Goal: Check status: Check status

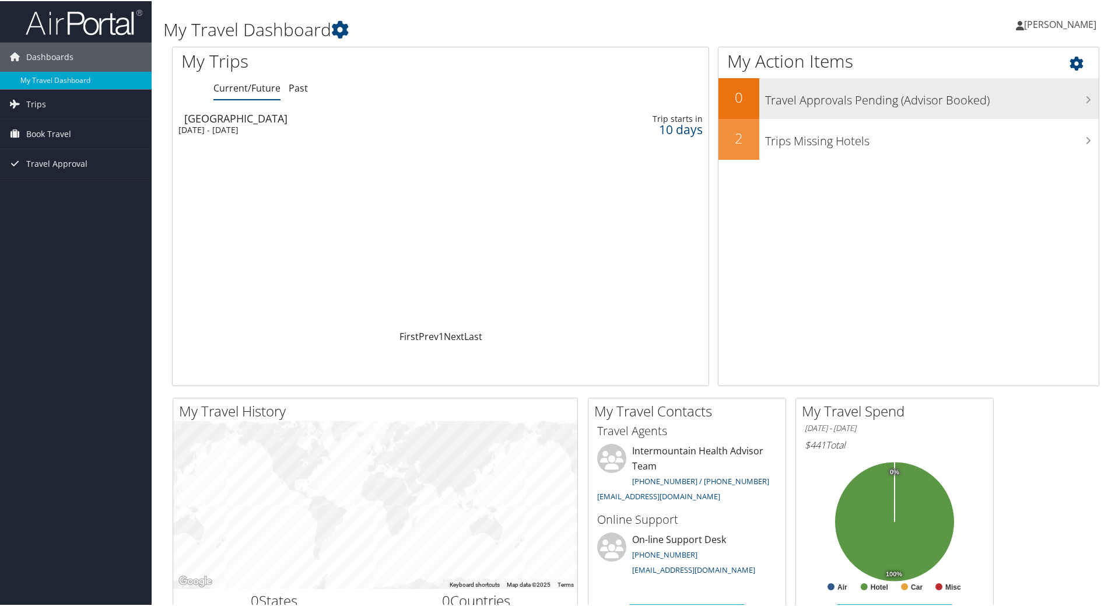
click at [878, 96] on h3 "Travel Approvals Pending (Advisor Booked)" at bounding box center [931, 96] width 333 height 22
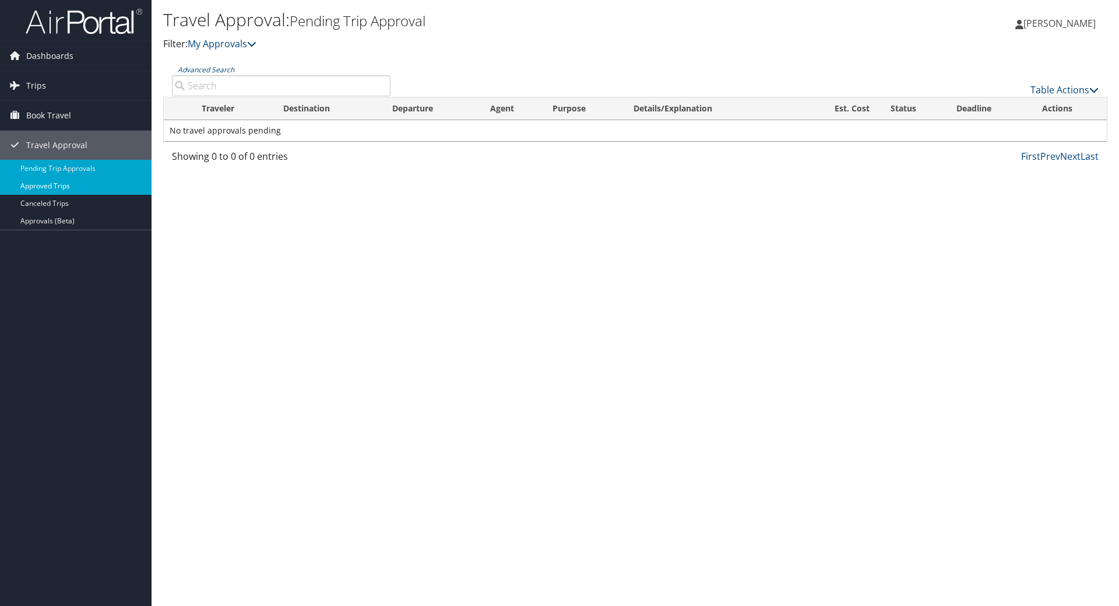
click at [75, 184] on link "Approved Trips" at bounding box center [76, 185] width 152 height 17
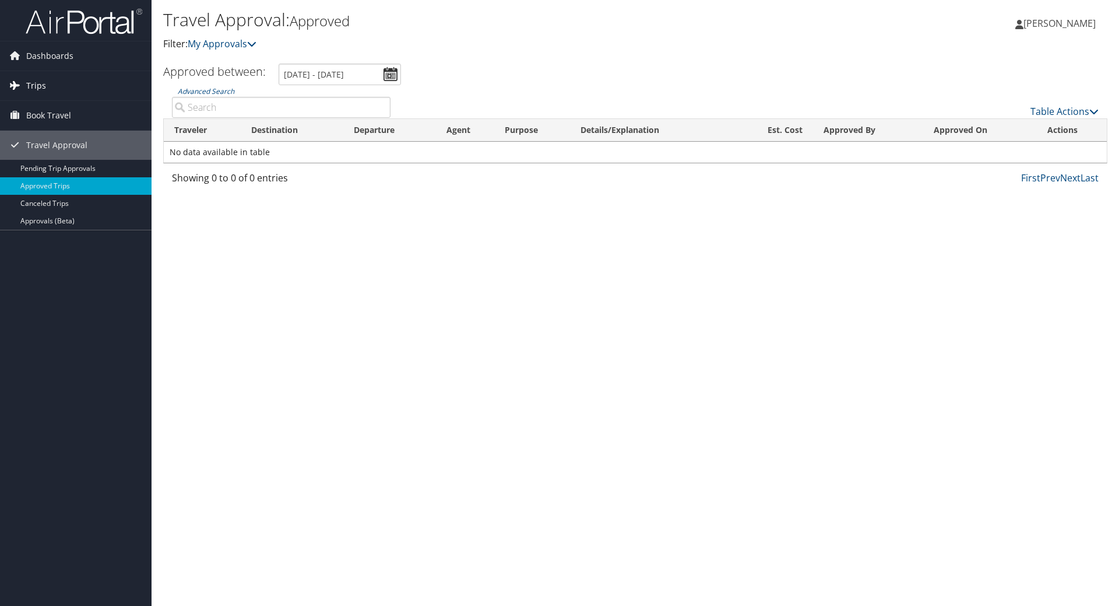
click at [44, 79] on span "Trips" at bounding box center [36, 85] width 20 height 29
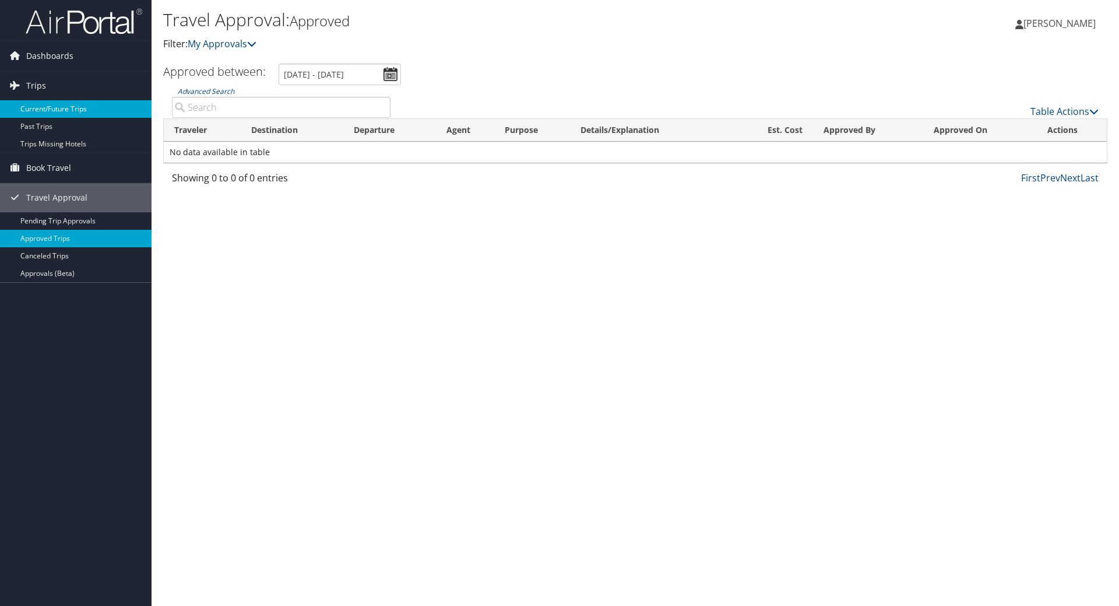
click at [55, 110] on link "Current/Future Trips" at bounding box center [76, 108] width 152 height 17
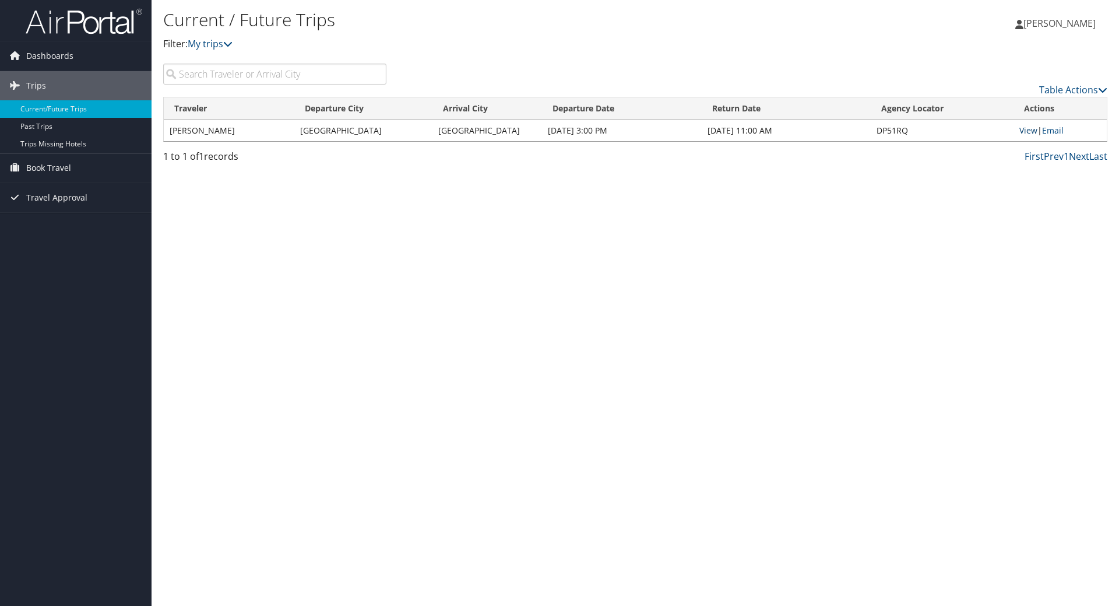
click at [1027, 134] on link "View" at bounding box center [1029, 130] width 18 height 11
